Goal: Complete application form

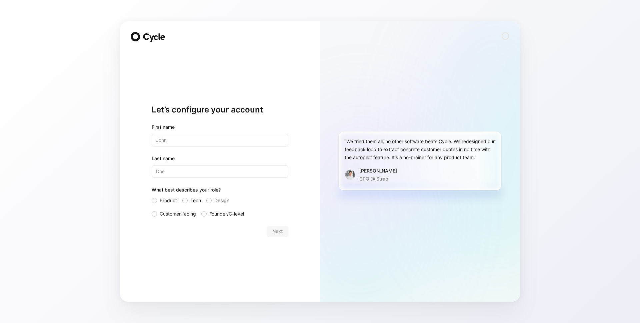
click at [225, 140] on input "text" at bounding box center [220, 140] width 137 height 13
click at [189, 141] on input "text" at bounding box center [220, 140] width 137 height 13
type input "[PERSON_NAME]"
click at [210, 201] on div at bounding box center [208, 200] width 5 height 5
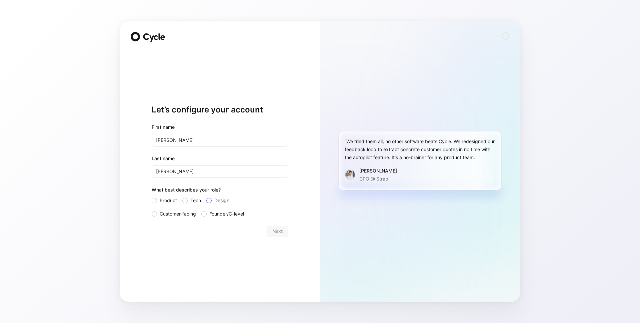
click at [206, 196] on input "Design" at bounding box center [206, 196] width 0 height 0
click at [274, 231] on span "Next" at bounding box center [278, 231] width 10 height 8
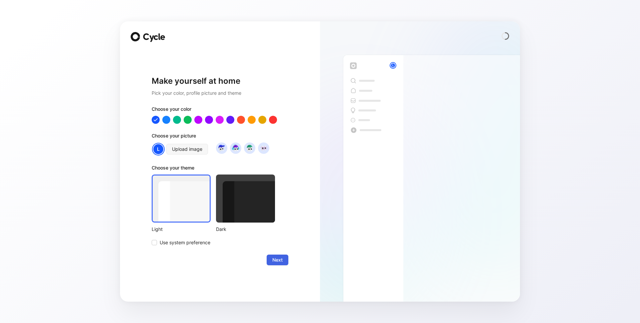
click at [277, 256] on span "Next" at bounding box center [278, 260] width 10 height 8
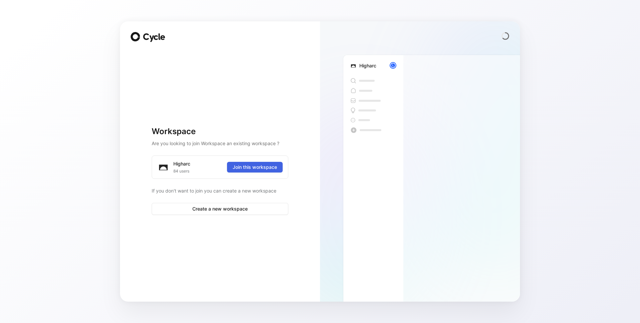
click at [255, 168] on span "Join this workspace" at bounding box center [255, 167] width 44 height 8
